Goal: Task Accomplishment & Management: Use online tool/utility

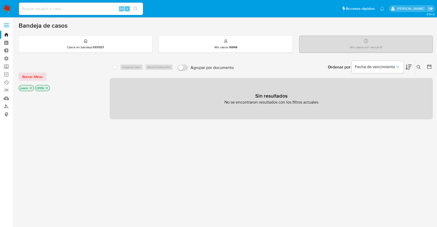
click at [44, 88] on p "OPEN" at bounding box center [42, 88] width 14 height 6
click at [305, 68] on icon at bounding box center [429, 67] width 4 height 4
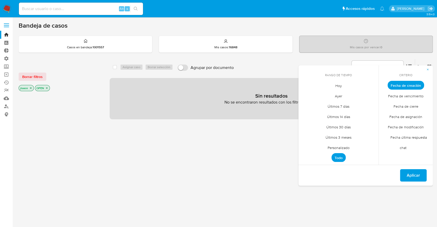
click at [43, 88] on p "OPEN" at bounding box center [42, 88] width 14 height 6
click at [46, 88] on icon "close-filter" at bounding box center [46, 88] width 3 height 3
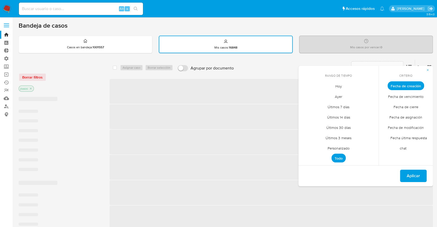
click at [47, 88] on div "jtosini" at bounding box center [60, 89] width 83 height 7
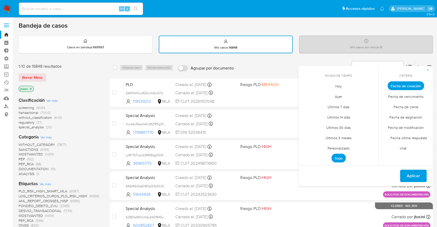
click at [31, 87] on icon "close-filter" at bounding box center [30, 88] width 3 height 3
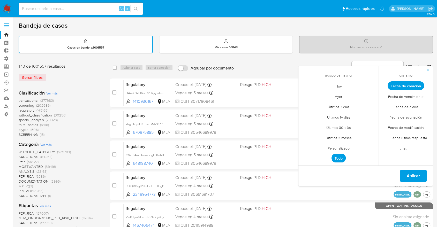
click at [305, 148] on span "Personalizado" at bounding box center [338, 148] width 33 height 11
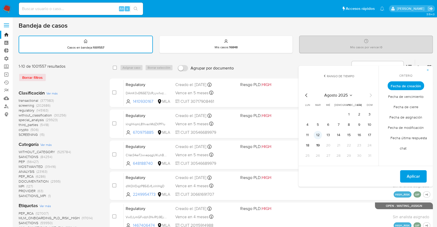
click at [305, 135] on button "12" at bounding box center [318, 135] width 8 height 8
click at [305, 95] on icon "Mes anterior" at bounding box center [306, 95] width 6 height 6
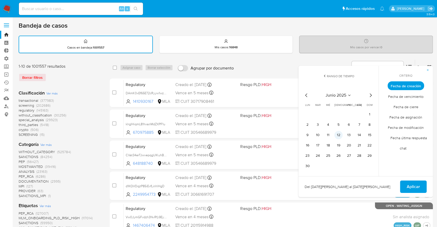
click at [305, 133] on button "12" at bounding box center [338, 135] width 8 height 8
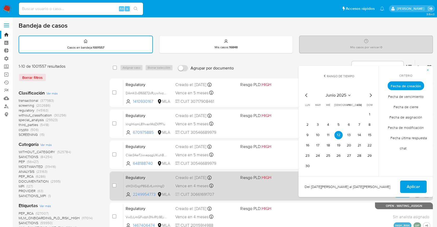
click at [305, 181] on span "Aplicar" at bounding box center [413, 186] width 13 height 11
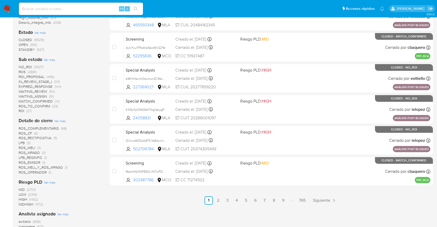
scroll to position [321, 0]
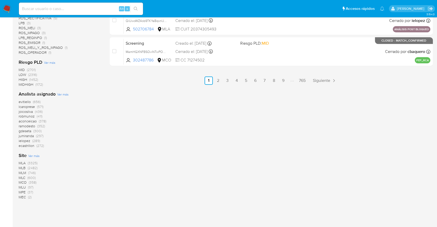
click at [26, 162] on span "MLA (3325)" at bounding box center [28, 163] width 19 height 5
